Goal: Entertainment & Leisure: Consume media (video, audio)

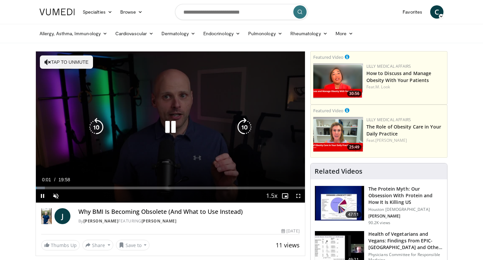
click at [169, 126] on icon "Video Player" at bounding box center [170, 127] width 19 height 19
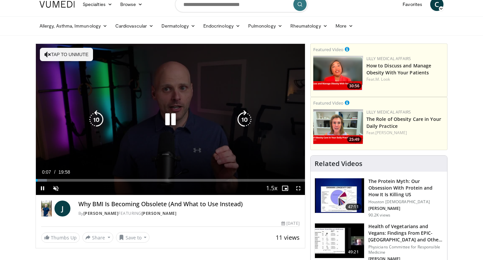
scroll to position [8, 0]
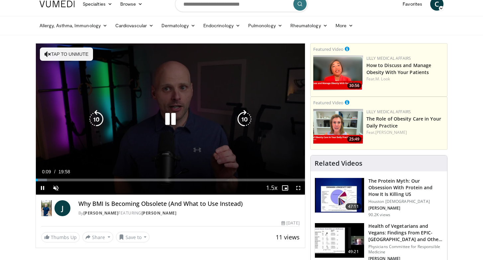
click at [173, 119] on icon "Video Player" at bounding box center [170, 119] width 19 height 19
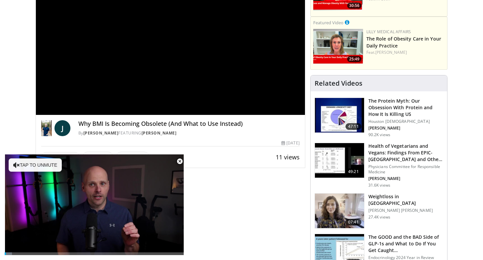
scroll to position [89, 0]
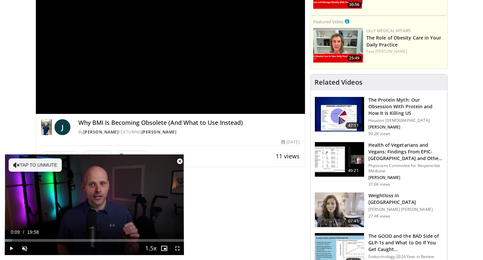
click at [180, 162] on span "Video Player" at bounding box center [179, 161] width 13 height 13
